Goal: Check status: Check status

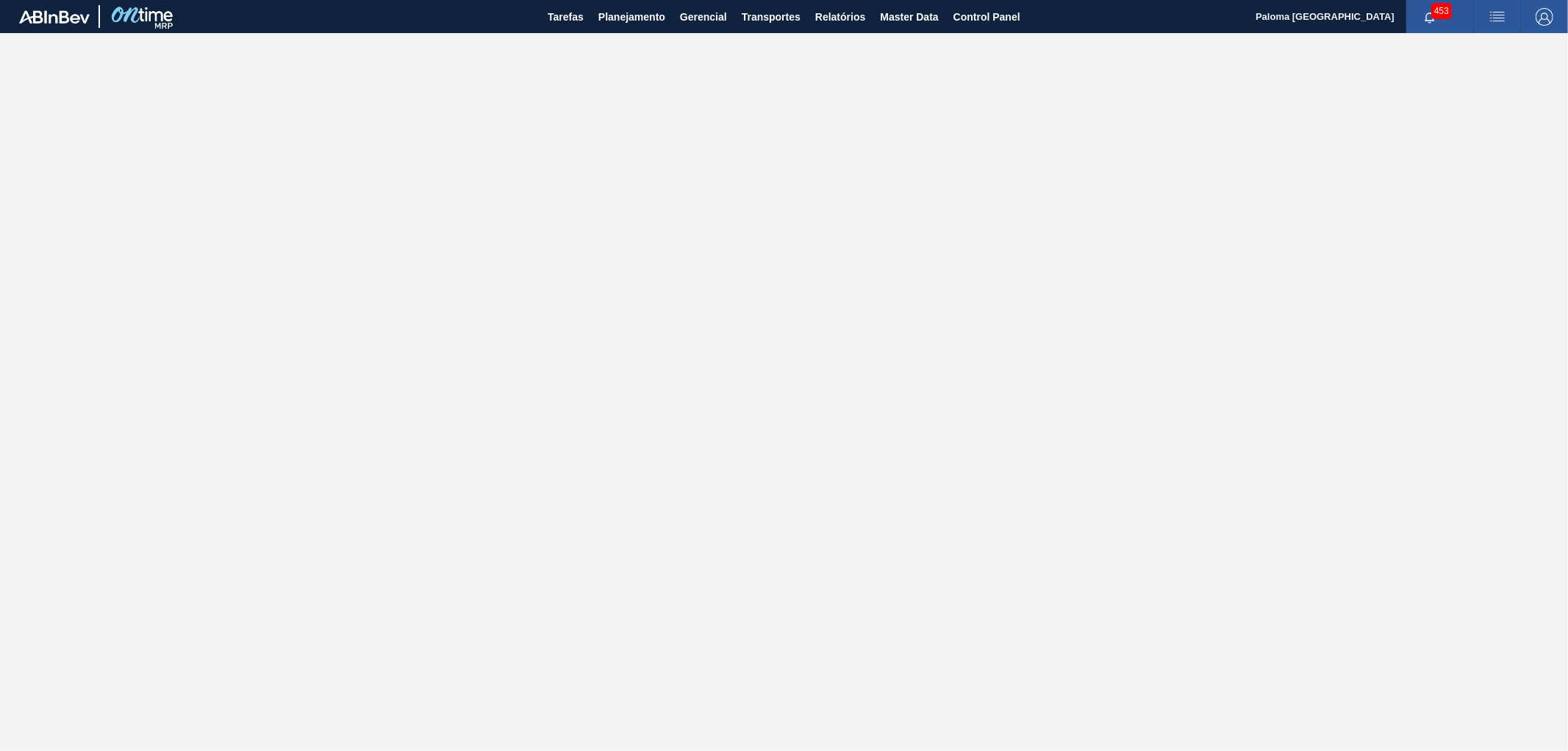
drag, startPoint x: 610, startPoint y: 16, endPoint x: 610, endPoint y: 46, distance: 30.0
click at [610, 16] on span "Planejamento" at bounding box center [631, 17] width 67 height 17
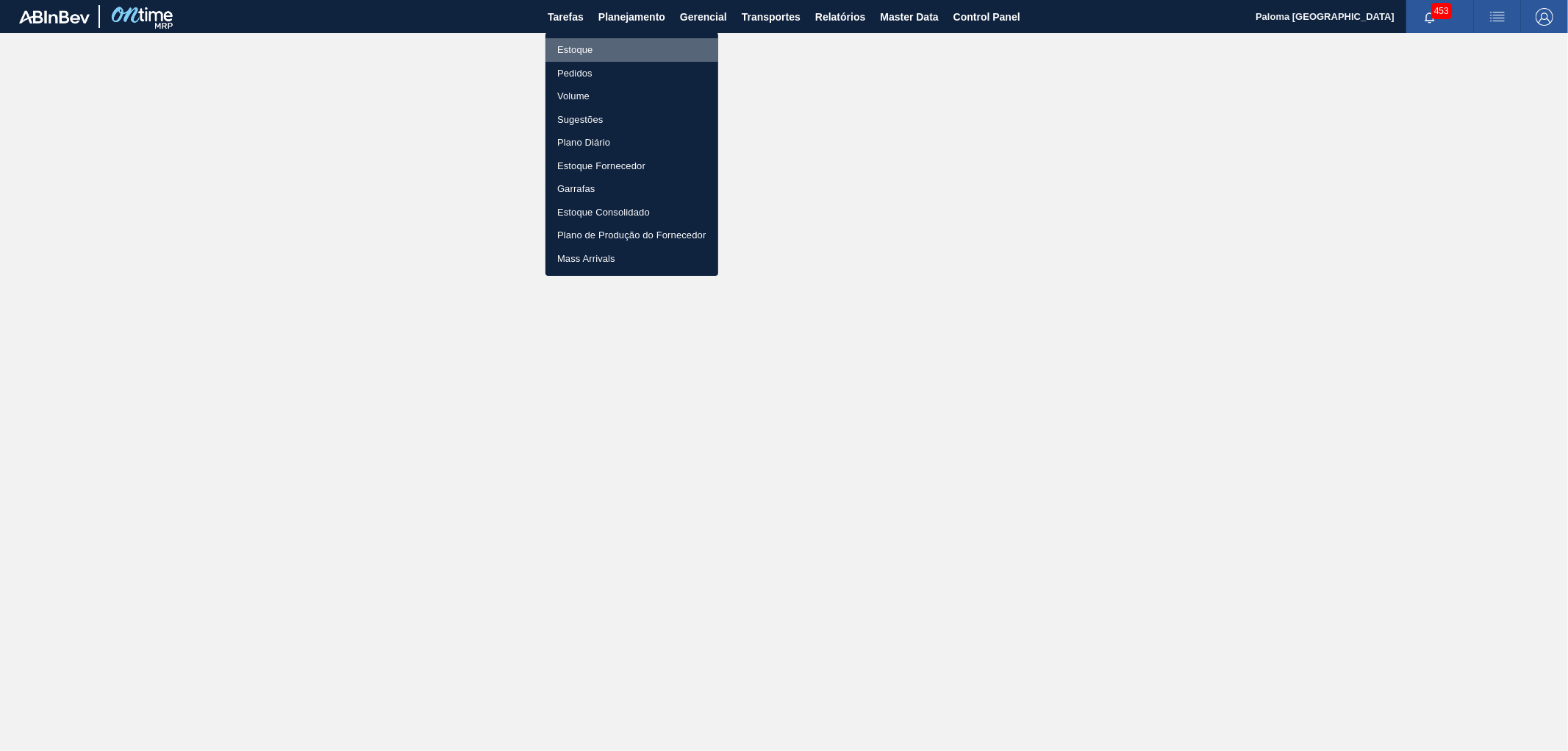
click at [576, 48] on li "Estoque" at bounding box center [632, 50] width 173 height 23
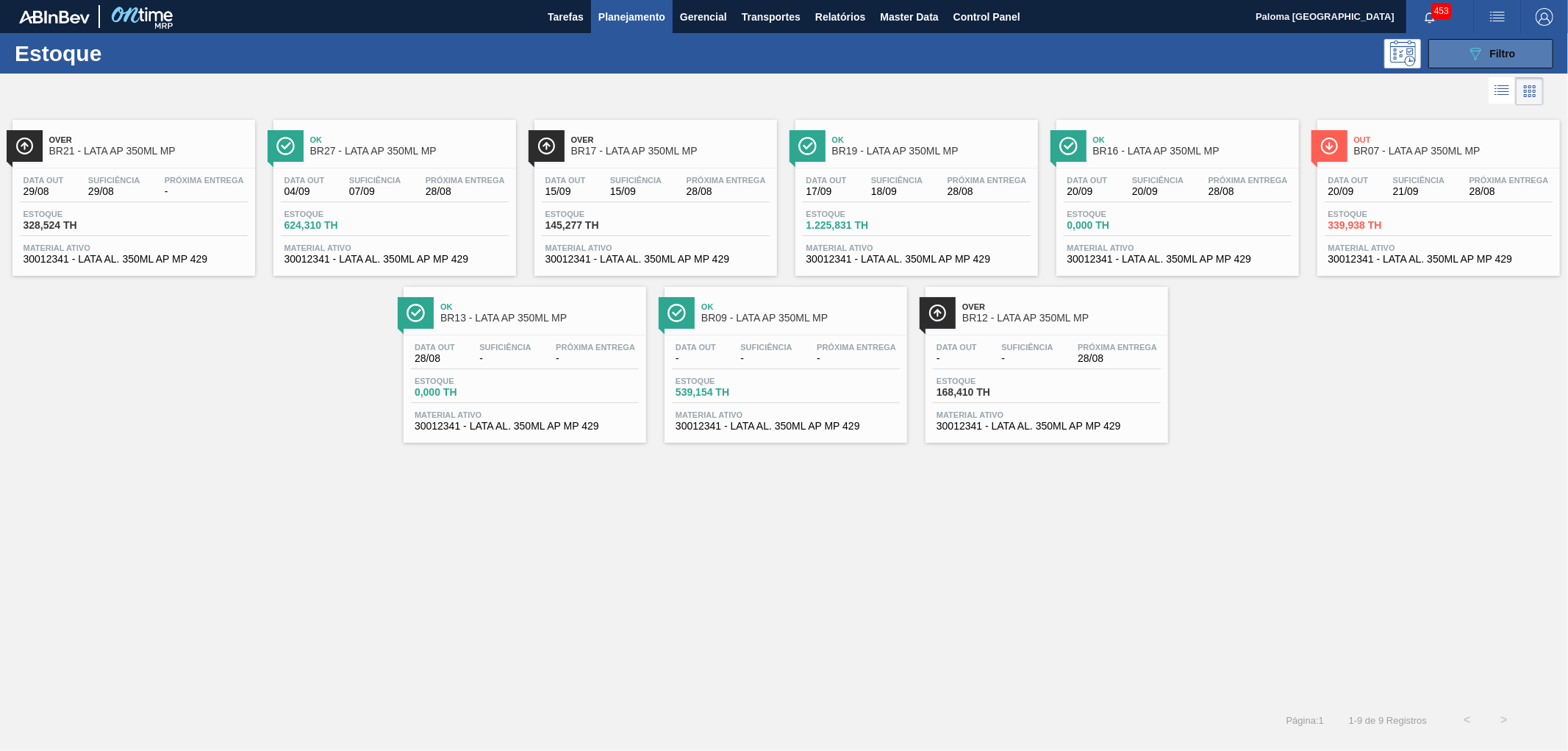
click at [1488, 53] on div "089F7B8B-B2A5-4AFE-B5C0-19BA573D28AC Filtro" at bounding box center [1491, 53] width 49 height 17
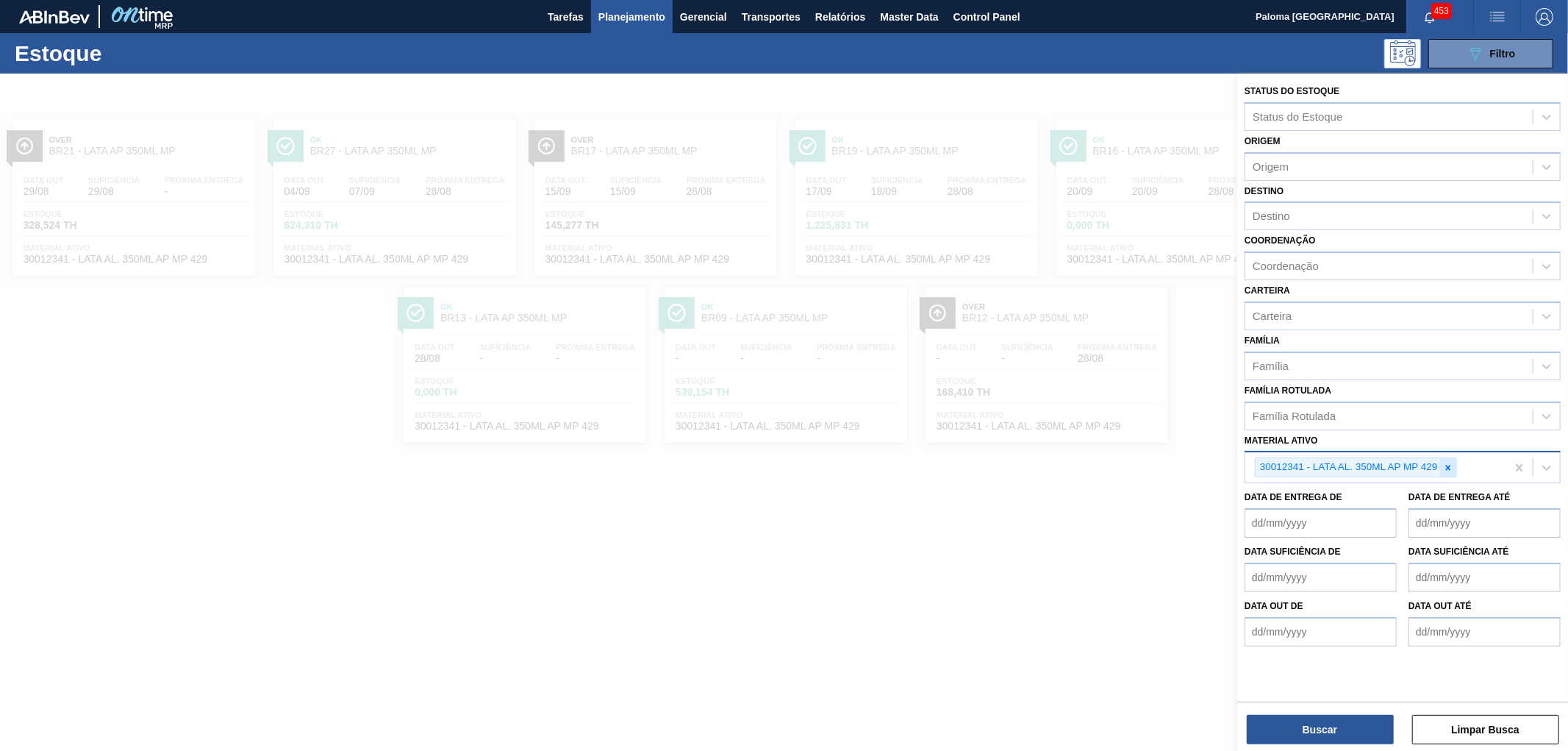
click at [1451, 464] on icon at bounding box center [1448, 468] width 10 height 10
click at [1299, 464] on div "Material ativo" at bounding box center [1285, 465] width 66 height 12
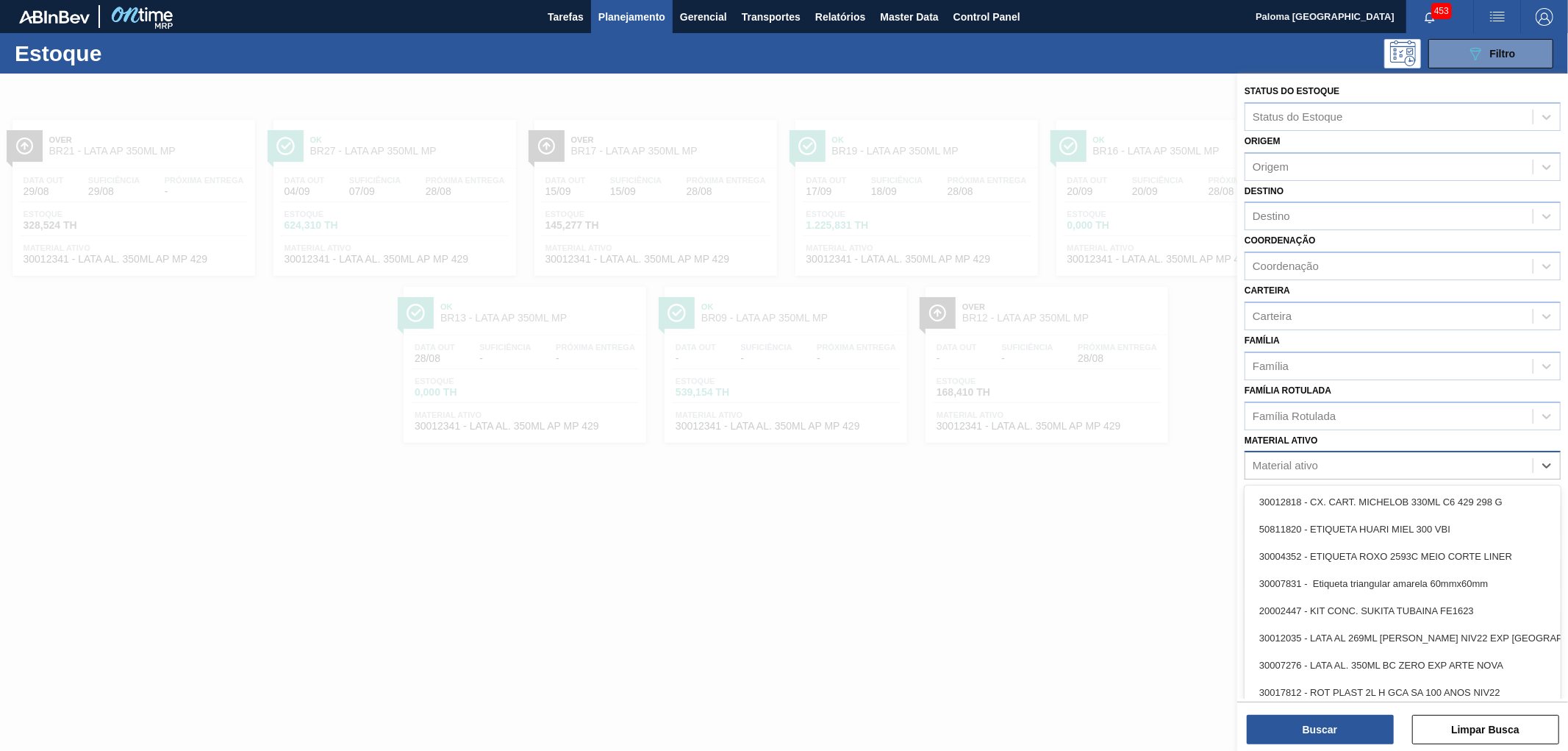
paste ativo "30012341"
type ativo "30012341"
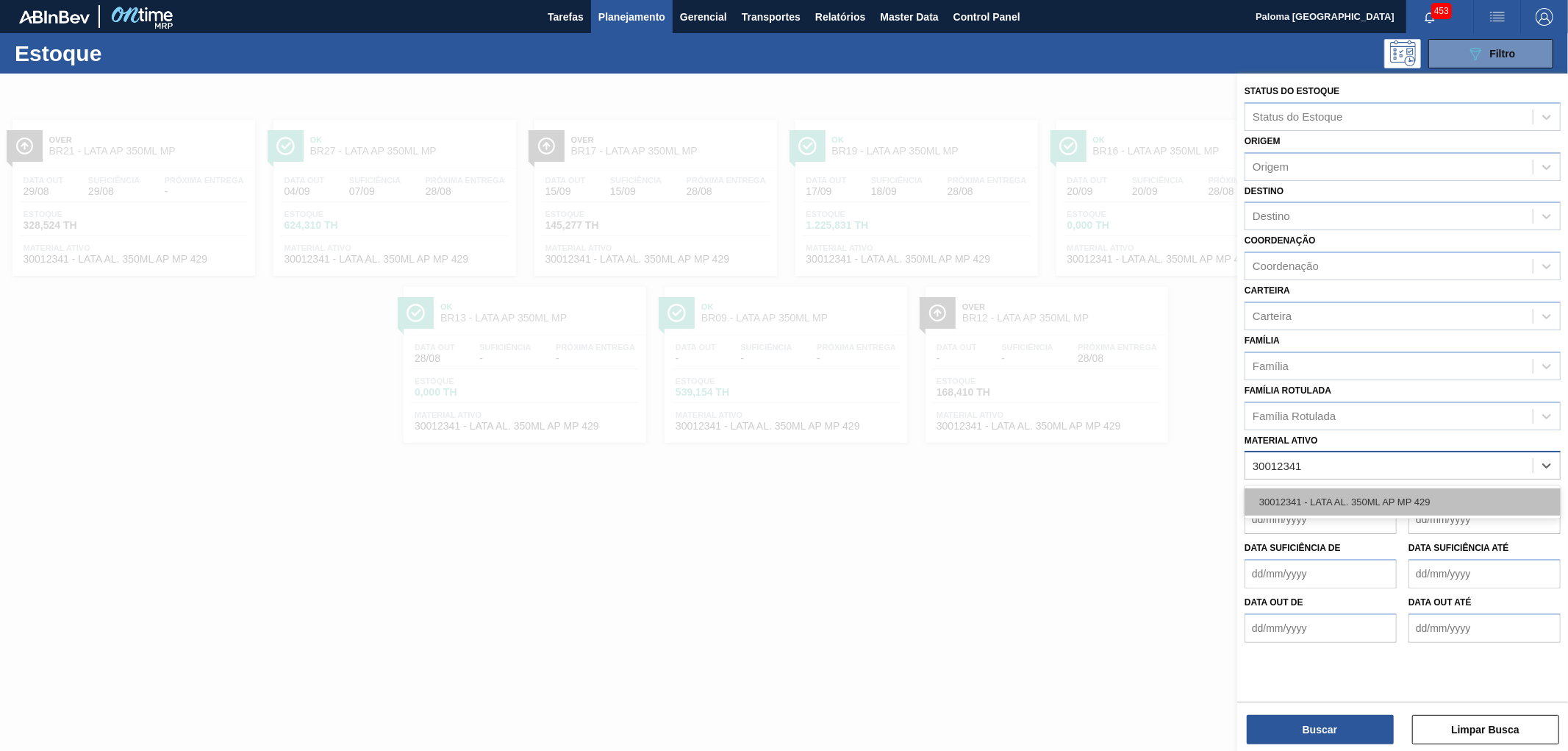
click at [1302, 490] on div "30012341 - LATA AL. 350ML AP MP 429" at bounding box center [1402, 502] width 316 height 27
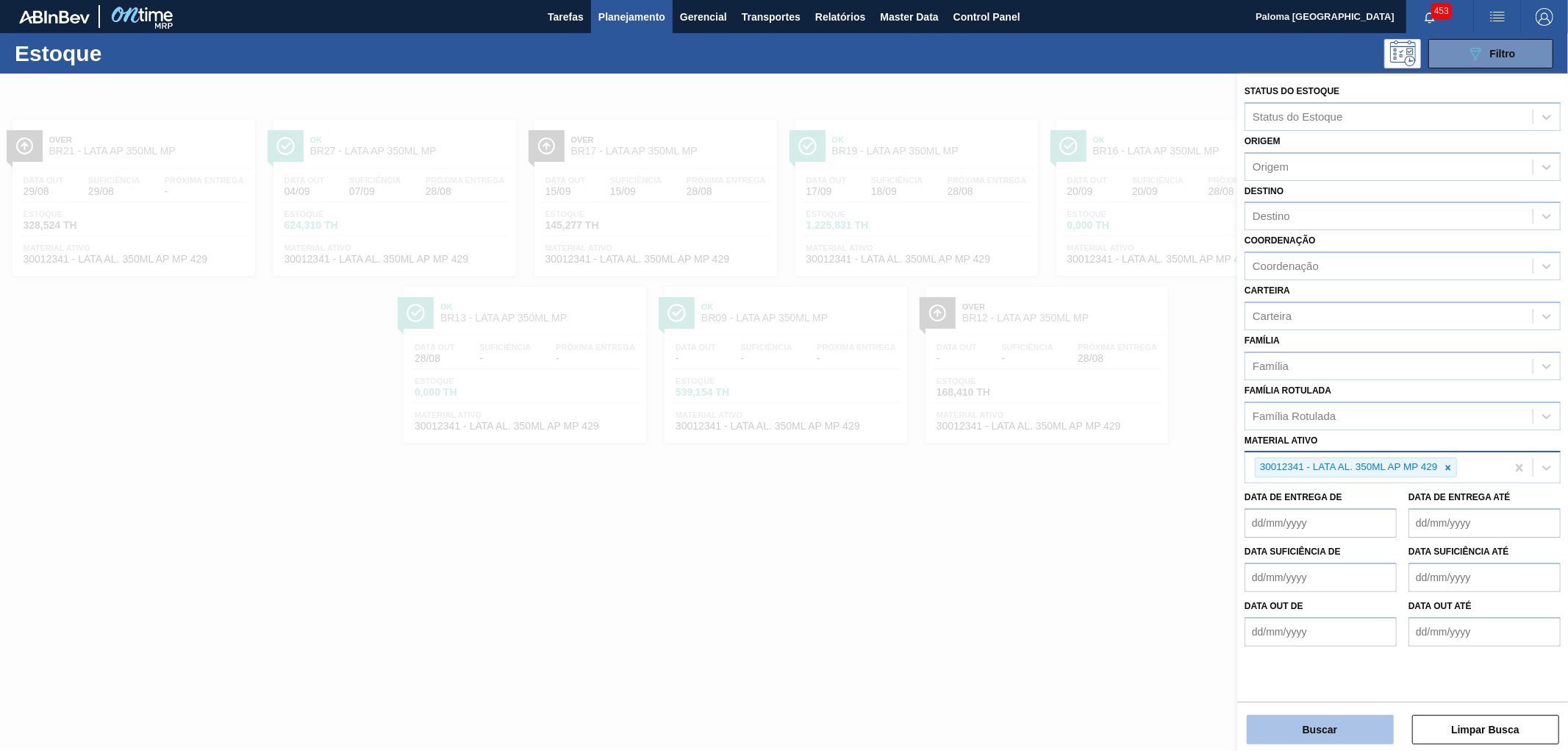
click at [1300, 720] on button "Buscar" at bounding box center [1320, 729] width 147 height 29
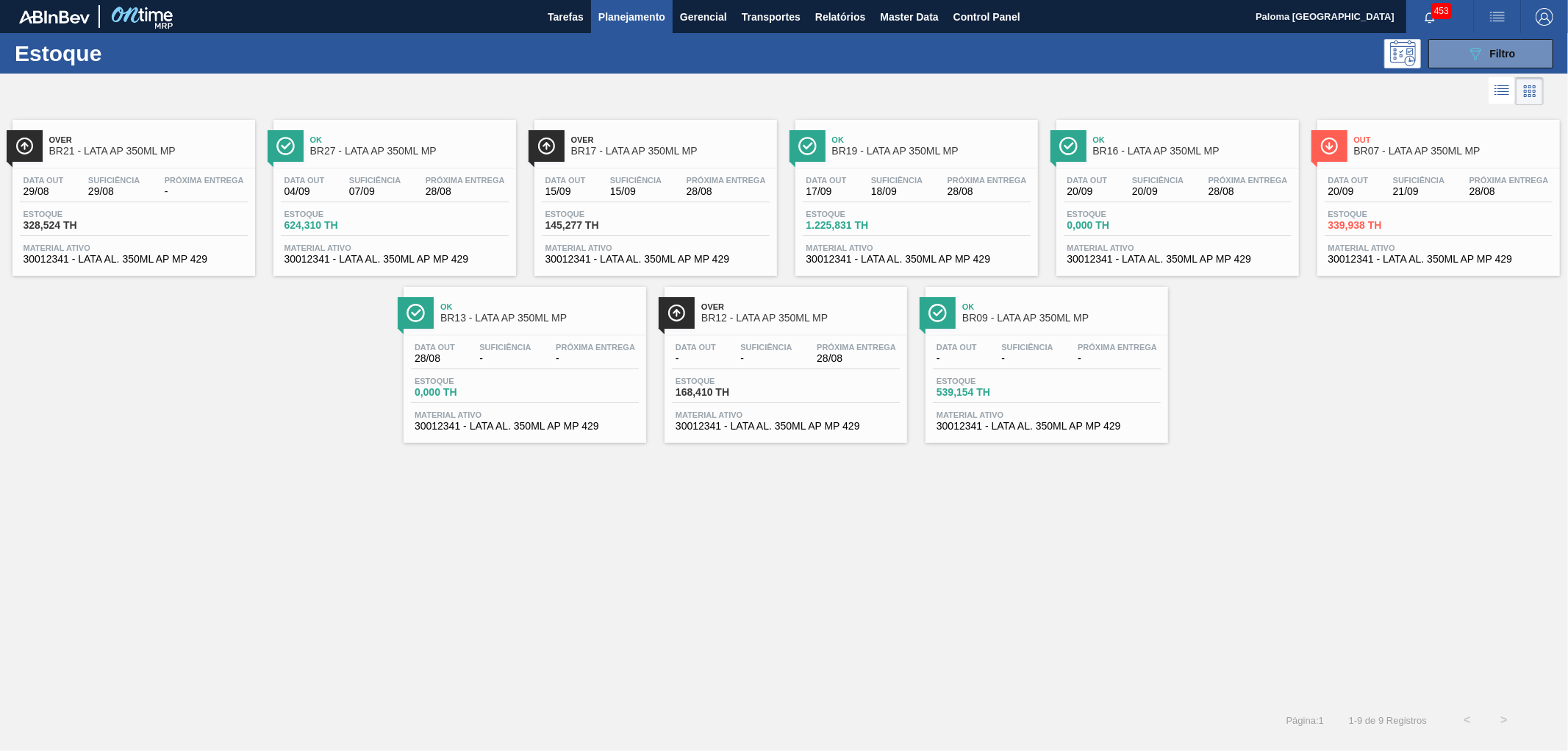
click at [140, 197] on div "Data out 29/08 Suficiência 29/08 Próxima Entrega -" at bounding box center [134, 189] width 228 height 27
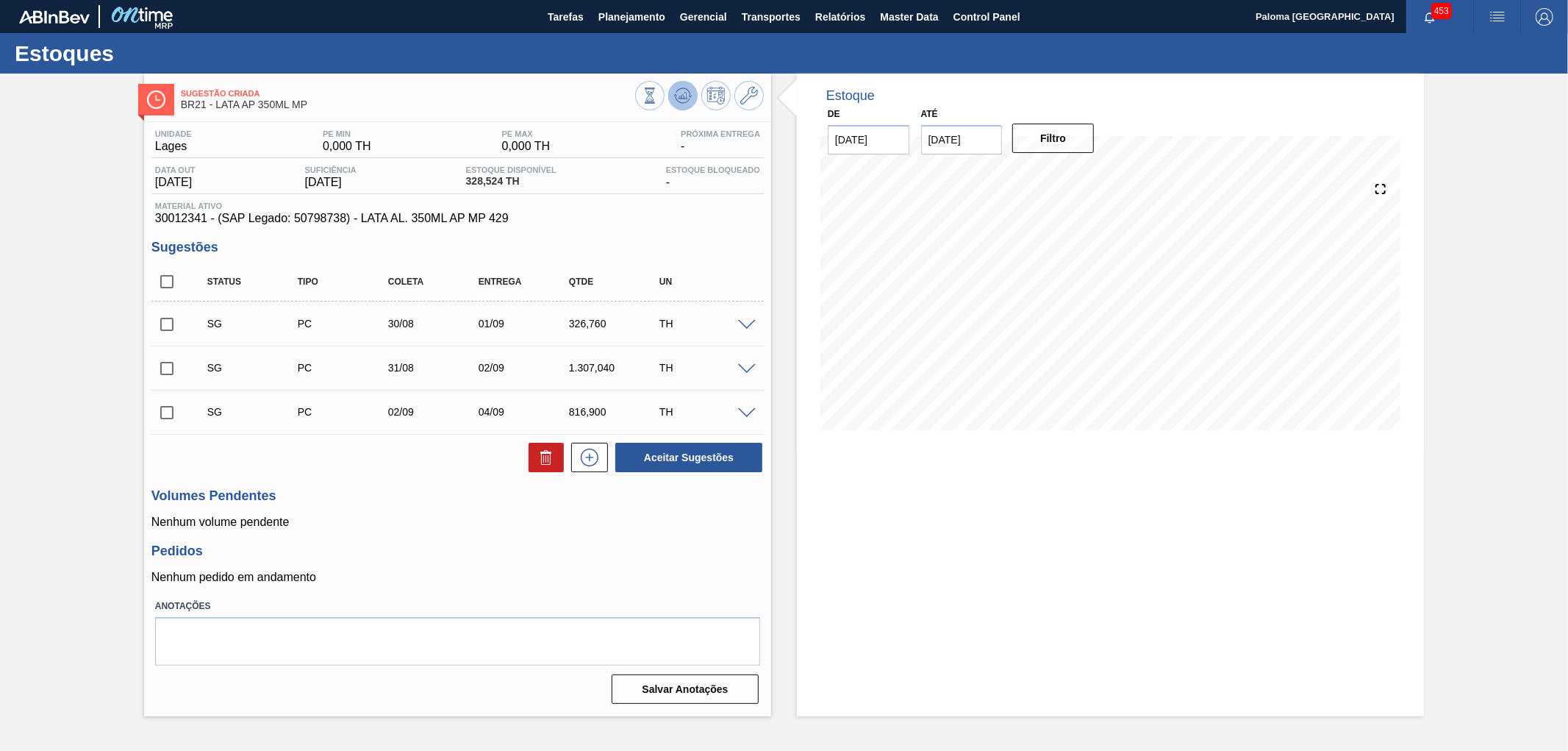
click at [684, 99] on icon at bounding box center [683, 95] width 17 height 17
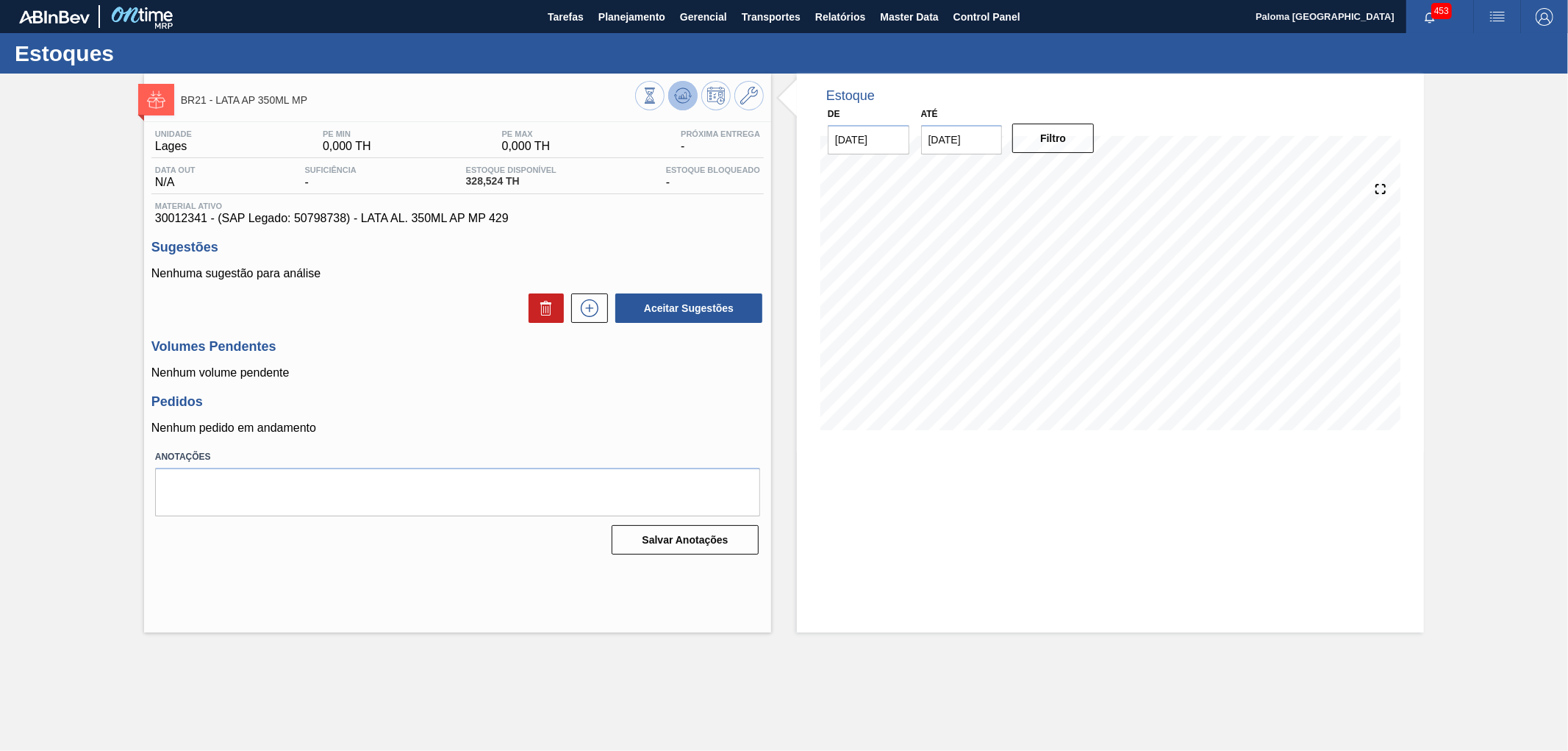
click at [684, 99] on icon at bounding box center [683, 95] width 17 height 17
click at [943, 142] on input "[DATE]" at bounding box center [962, 139] width 81 height 29
click at [987, 318] on div "30" at bounding box center [986, 317] width 20 height 20
type input "[DATE]"
click at [1041, 147] on button "Filtro" at bounding box center [1053, 138] width 81 height 29
